Goal: Task Accomplishment & Management: Manage account settings

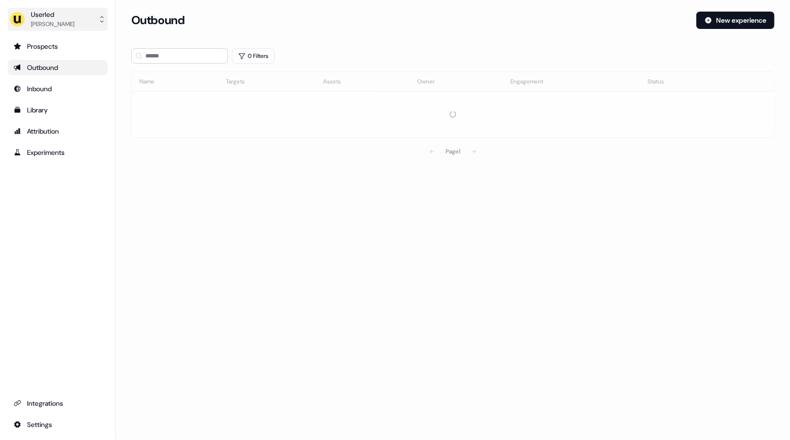
click at [65, 23] on div "[PERSON_NAME]" at bounding box center [52, 24] width 43 height 10
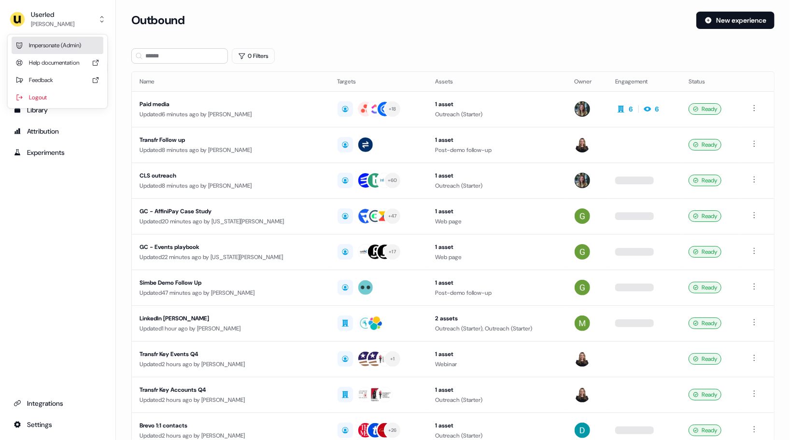
click at [74, 42] on div "Impersonate (Admin)" at bounding box center [58, 45] width 92 height 17
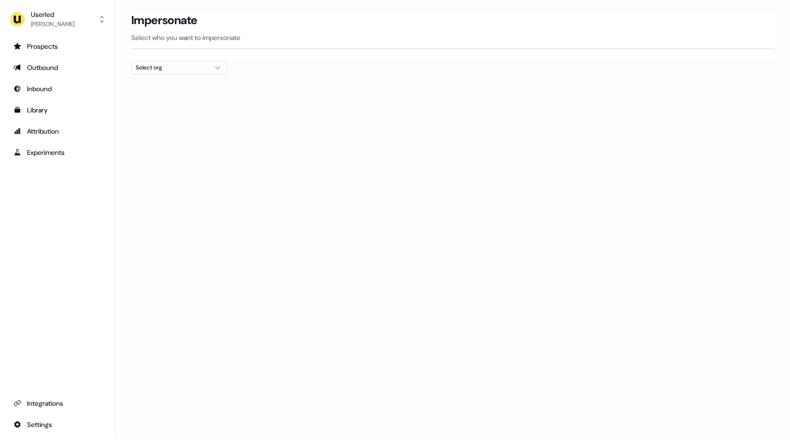
click at [189, 70] on div "Select org" at bounding box center [172, 68] width 72 height 10
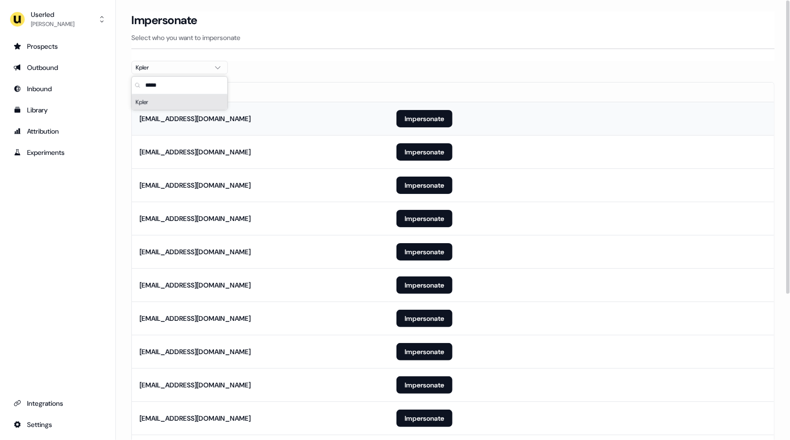
type input "*****"
click at [347, 102] on td "[EMAIL_ADDRESS][DOMAIN_NAME]" at bounding box center [260, 118] width 257 height 33
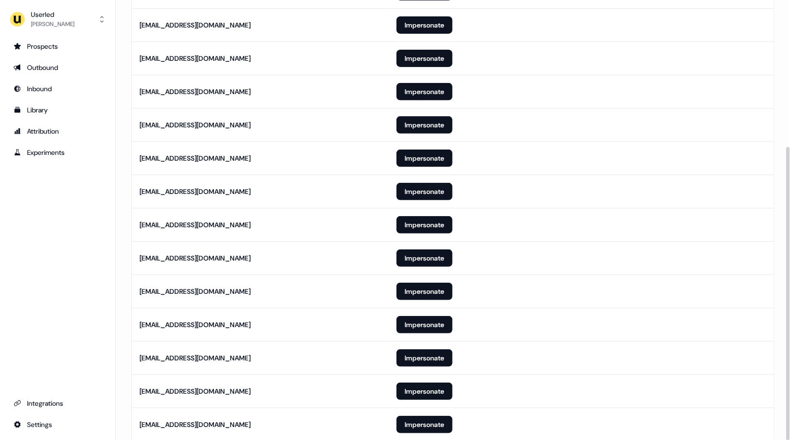
scroll to position [220, 0]
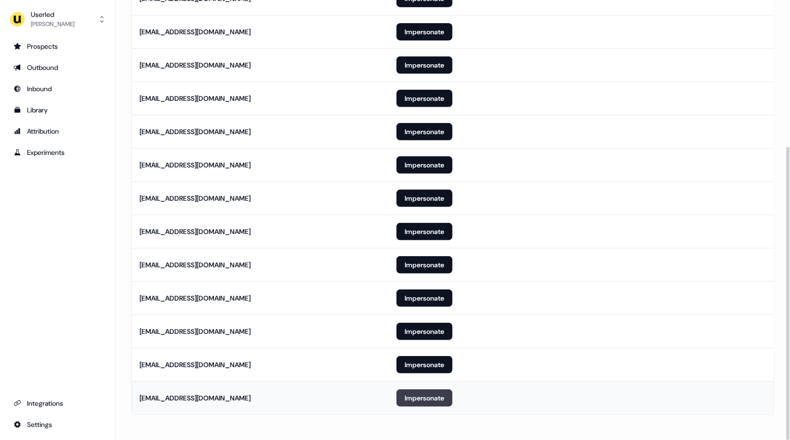
click at [413, 398] on button "Impersonate" at bounding box center [425, 398] width 56 height 17
